Goal: Task Accomplishment & Management: Manage account settings

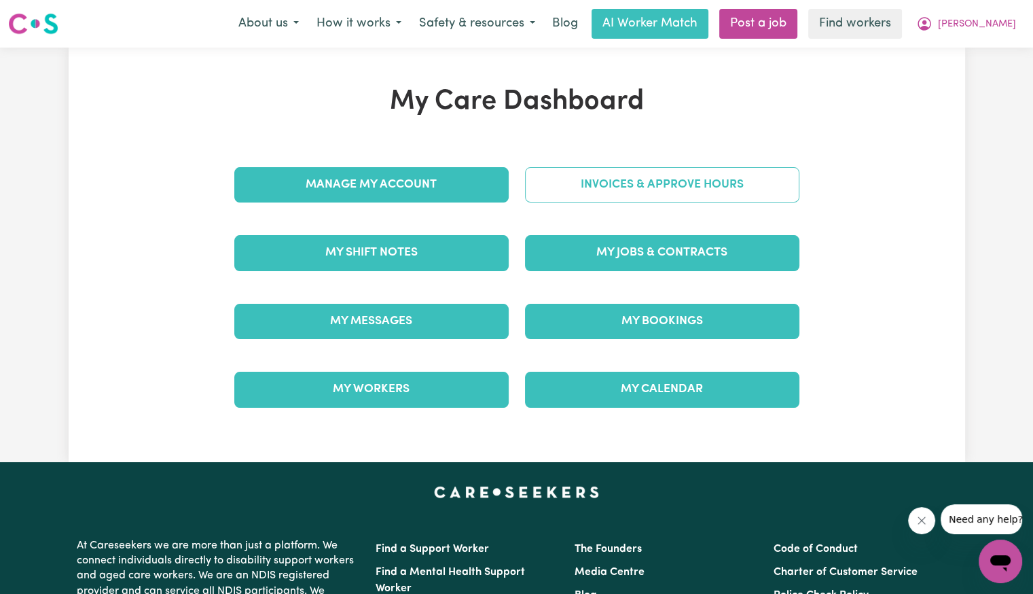
click at [570, 198] on link "Invoices & Approve Hours" at bounding box center [662, 184] width 274 height 35
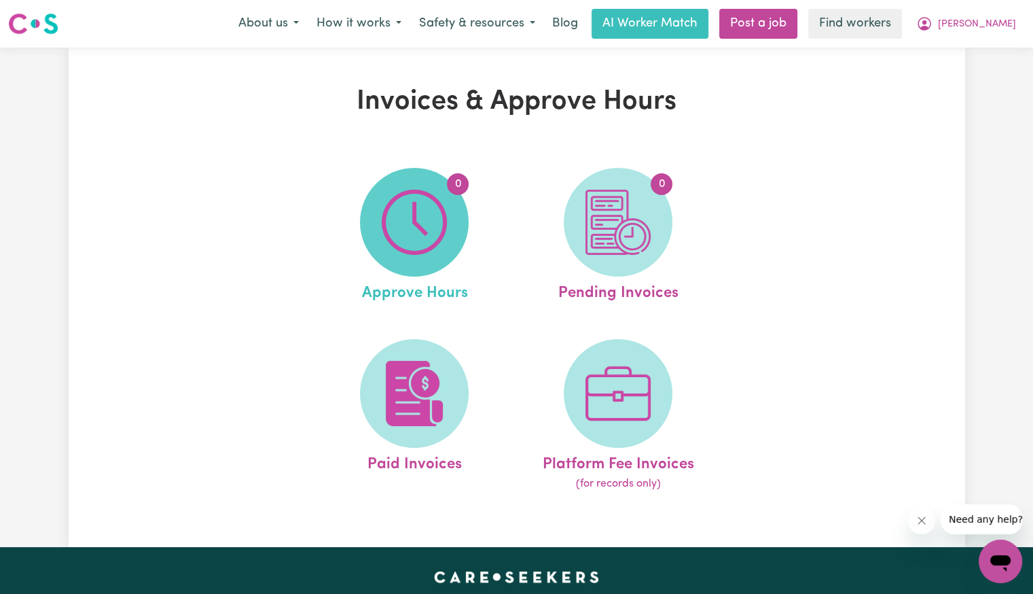
click at [454, 206] on span "0" at bounding box center [414, 222] width 109 height 109
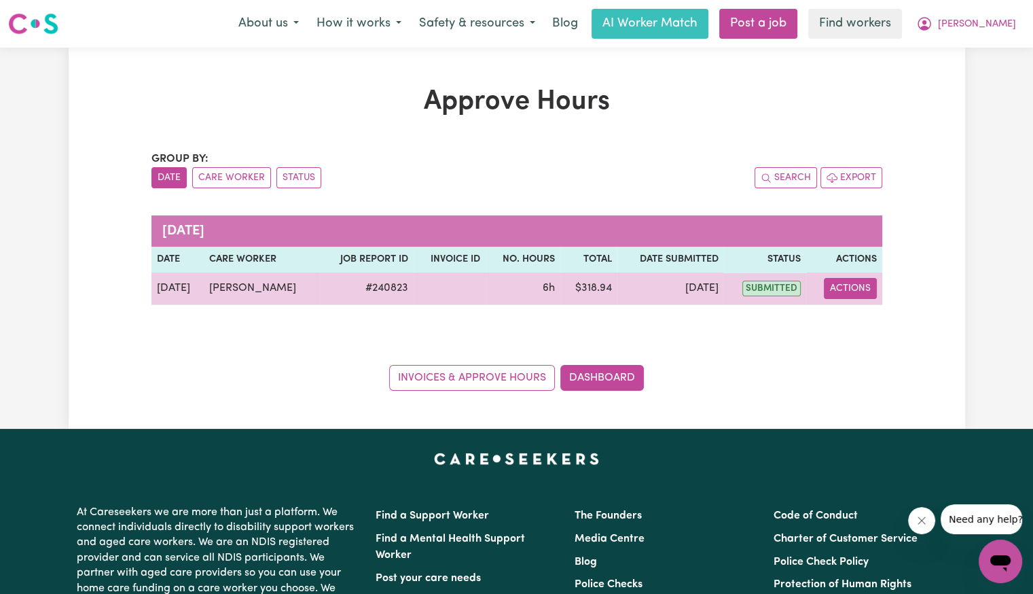
click at [851, 294] on button "Actions" at bounding box center [850, 288] width 53 height 21
click at [854, 321] on link "View Job Report" at bounding box center [884, 319] width 116 height 27
select select "pm"
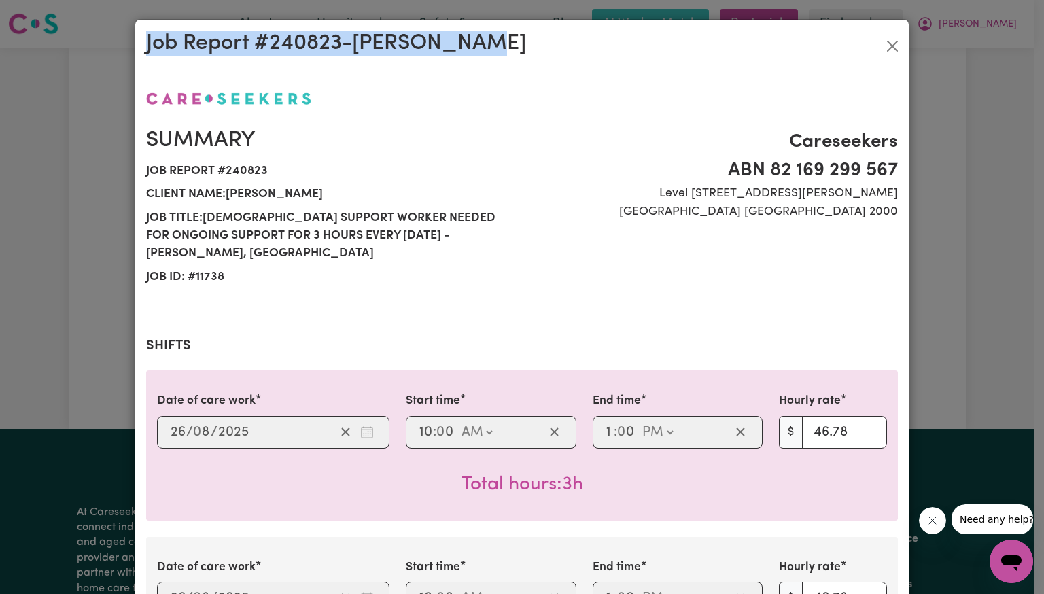
drag, startPoint x: 482, startPoint y: 46, endPoint x: 131, endPoint y: 47, distance: 350.6
click at [135, 47] on div "Job Report # 240823 - [PERSON_NAME]" at bounding box center [521, 47] width 773 height 54
copy h2 "Job Report # 240823 - [PERSON_NAME]"
drag, startPoint x: 893, startPoint y: 49, endPoint x: 936, endPoint y: 51, distance: 42.2
click at [893, 49] on button "Close" at bounding box center [892, 46] width 22 height 22
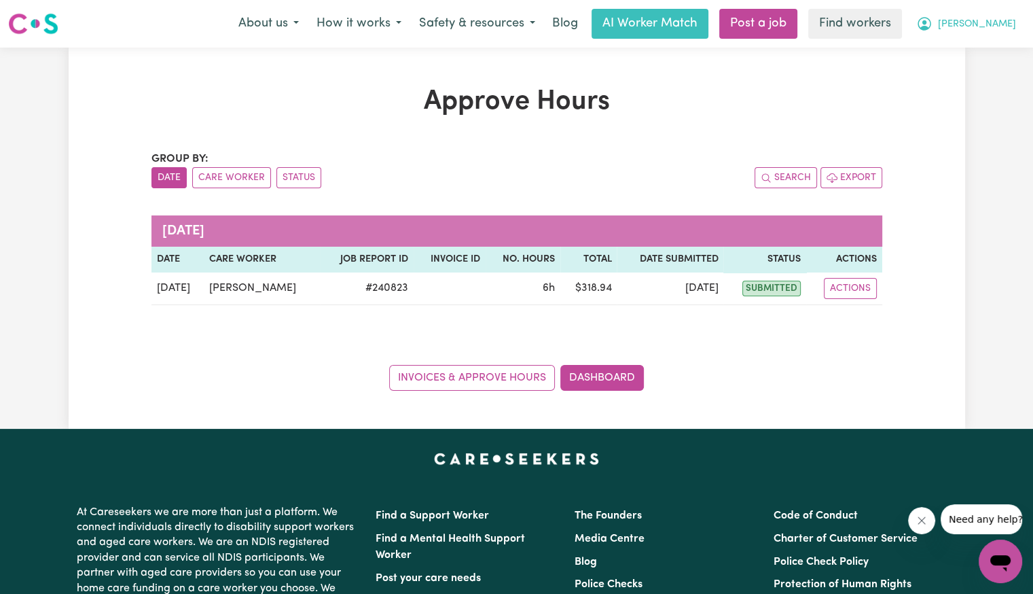
click at [1000, 31] on span "[PERSON_NAME]" at bounding box center [977, 24] width 78 height 15
click at [978, 79] on link "Logout" at bounding box center [970, 78] width 107 height 26
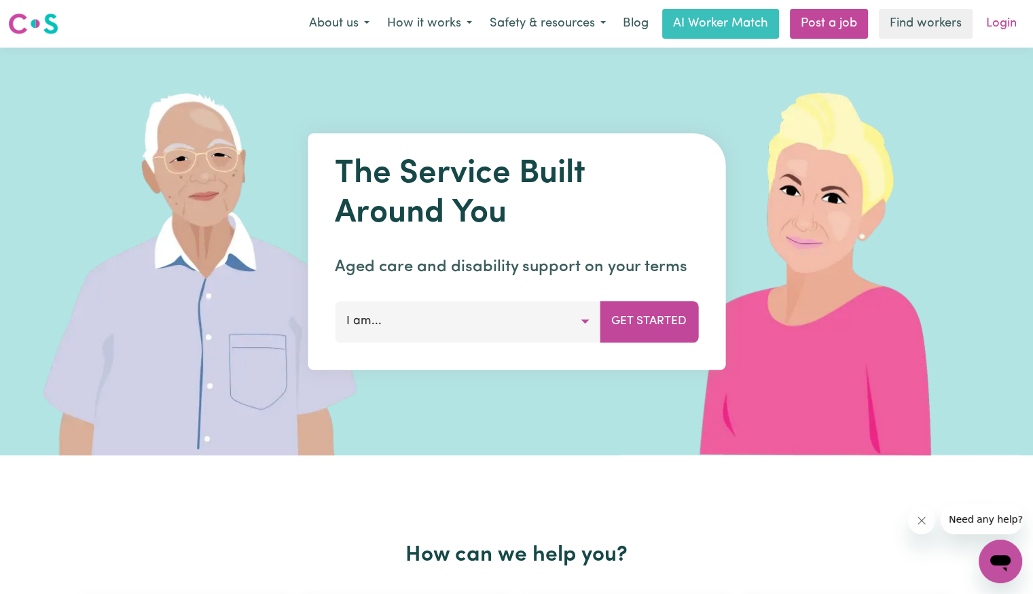
click at [1008, 27] on link "Login" at bounding box center [1001, 24] width 47 height 30
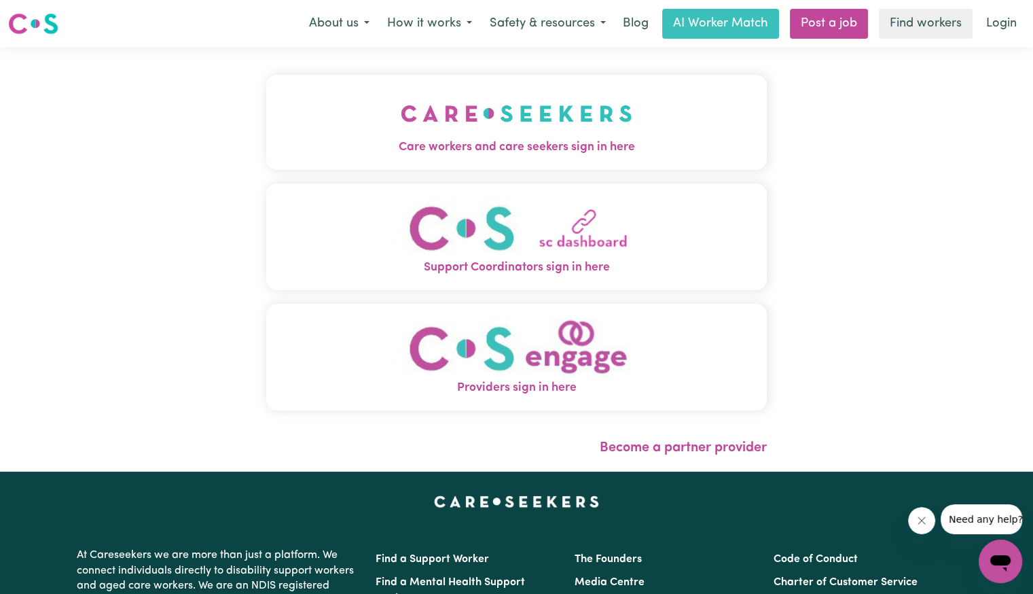
click at [317, 154] on span "Care workers and care seekers sign in here" at bounding box center [516, 148] width 501 height 18
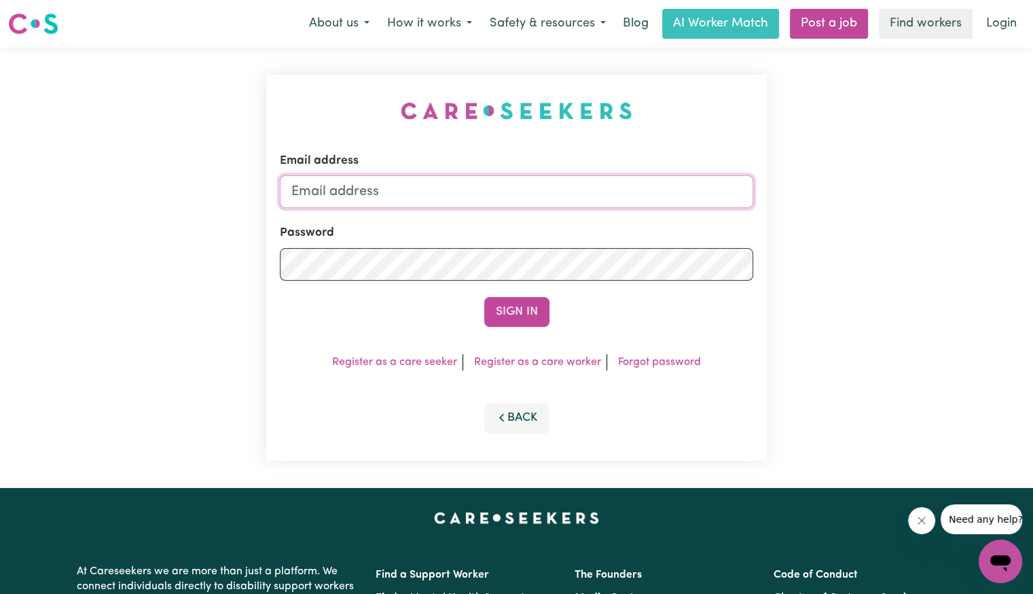
click at [425, 201] on input "Email address" at bounding box center [517, 191] width 474 height 33
type input "superuser~[EMAIL_ADDRESS][DOMAIN_NAME]"
click at [484, 297] on button "Sign In" at bounding box center [516, 312] width 65 height 30
